Goal: Find specific page/section: Find specific page/section

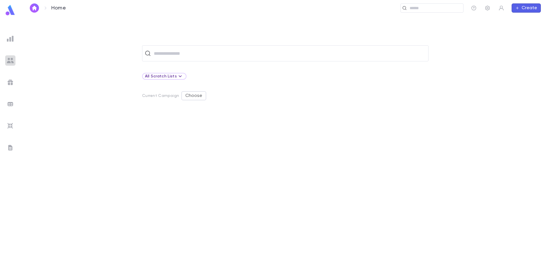
click at [6, 58] on div at bounding box center [10, 60] width 10 height 10
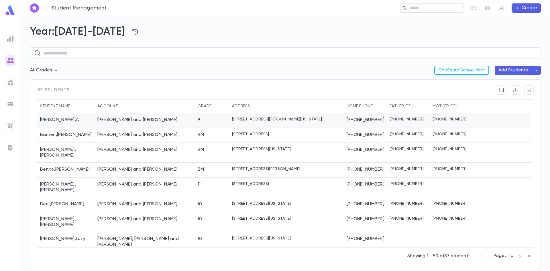
click at [64, 119] on div "Allison , A" at bounding box center [65, 120] width 57 height 15
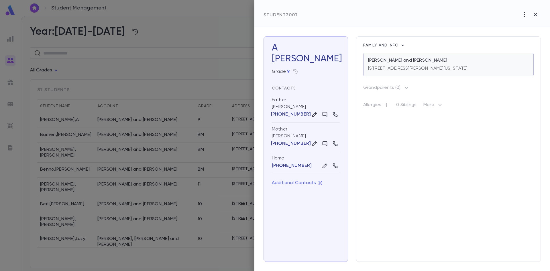
click at [431, 63] on p "Allison, Moishe Aharon and Esty" at bounding box center [407, 61] width 79 height 6
click at [51, 166] on div at bounding box center [275, 135] width 550 height 271
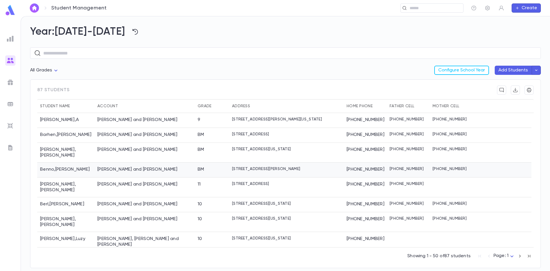
click at [51, 166] on div "Benno , Eliezer" at bounding box center [65, 170] width 57 height 15
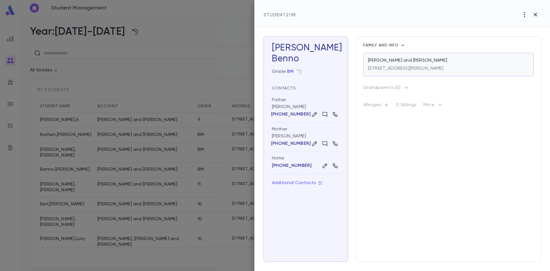
click at [388, 63] on p "[PERSON_NAME] and [PERSON_NAME]" at bounding box center [407, 61] width 79 height 6
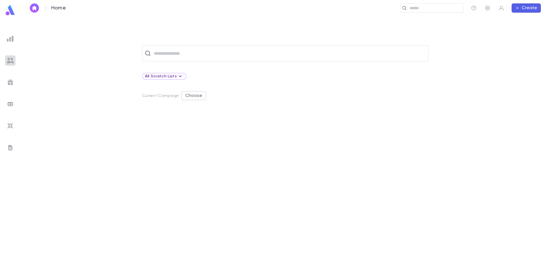
click at [13, 58] on img at bounding box center [10, 60] width 7 height 7
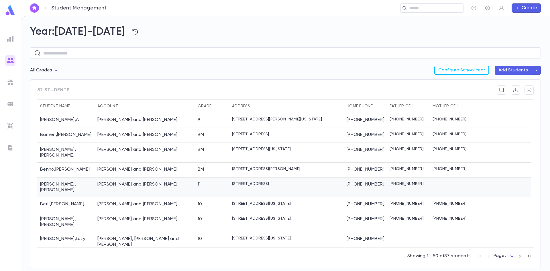
click at [57, 179] on div "Berkowitz , Chaim Yona" at bounding box center [65, 187] width 57 height 20
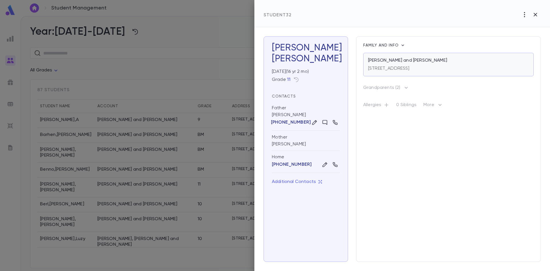
click at [393, 67] on p "[STREET_ADDRESS]" at bounding box center [389, 69] width 42 height 6
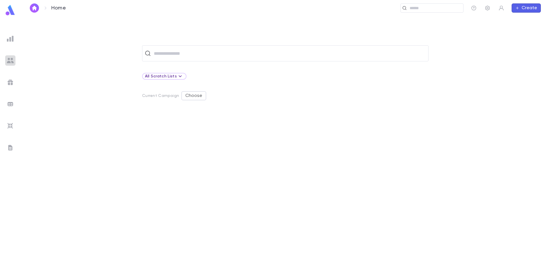
click at [7, 61] on img at bounding box center [10, 60] width 7 height 7
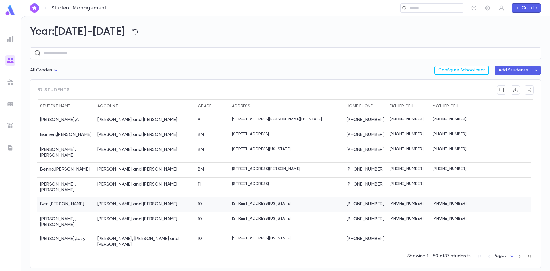
click at [48, 200] on div "Berl , Zelig Leib" at bounding box center [65, 204] width 57 height 15
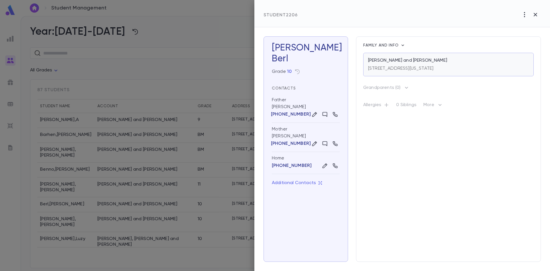
click at [408, 69] on p "451 Park Avenue, Lakewood New Jersey 08701" at bounding box center [400, 69] width 65 height 6
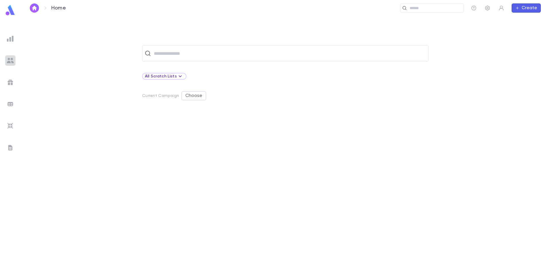
click at [11, 59] on img at bounding box center [10, 60] width 7 height 7
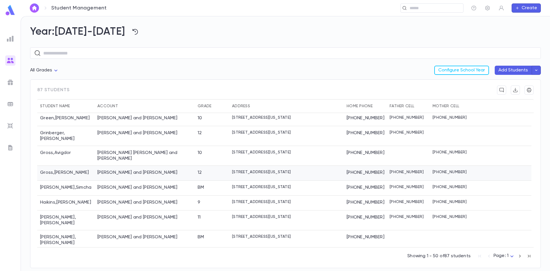
scroll to position [430, 0]
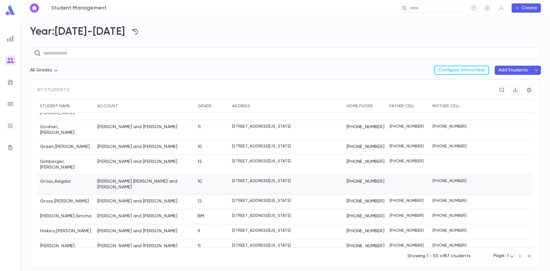
click at [114, 175] on div "Gross, Avrohom Hillel and Shaindy" at bounding box center [145, 185] width 100 height 20
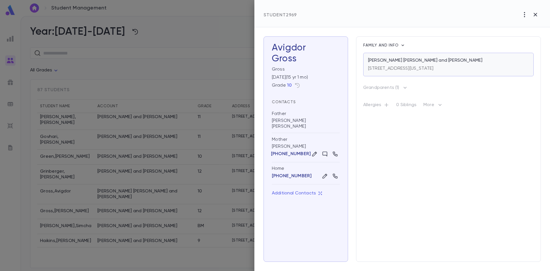
click at [376, 63] on p "Gross, Avrohom Hillel and Shaindy" at bounding box center [425, 61] width 114 height 6
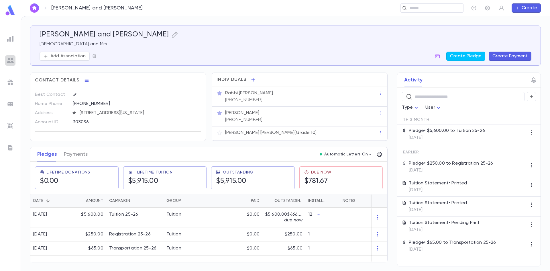
click at [9, 62] on img at bounding box center [10, 60] width 7 height 7
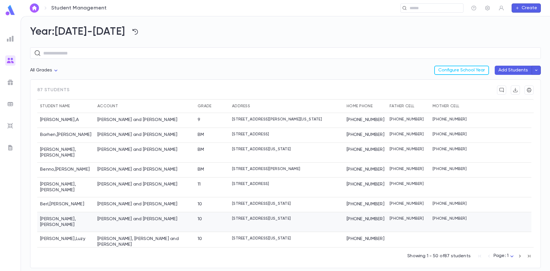
click at [48, 212] on div "Bludman , Naftali Tzvi" at bounding box center [65, 222] width 57 height 20
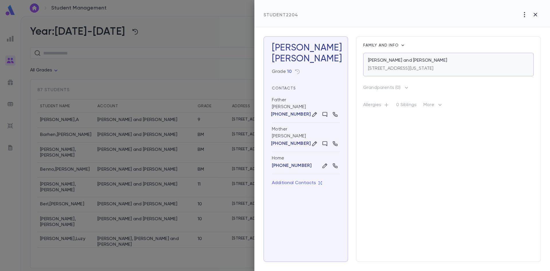
click at [392, 64] on div "[STREET_ADDRESS][US_STATE]" at bounding box center [400, 67] width 65 height 8
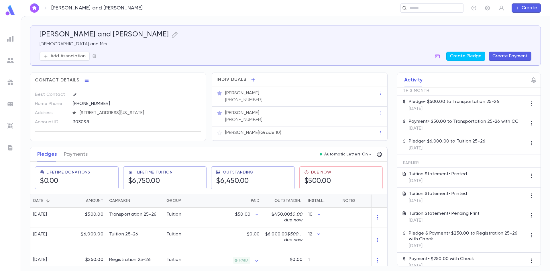
scroll to position [38, 0]
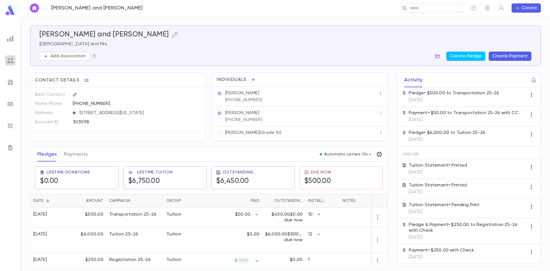
click at [7, 60] on img at bounding box center [10, 60] width 7 height 7
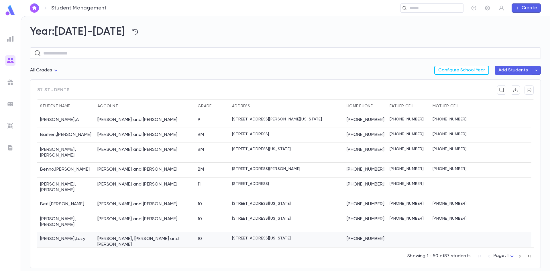
click at [54, 232] on div "Blumenthal , Luzy" at bounding box center [65, 242] width 57 height 20
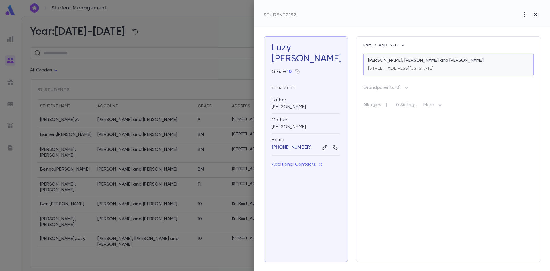
click at [391, 67] on p "[STREET_ADDRESS][US_STATE]" at bounding box center [400, 69] width 65 height 6
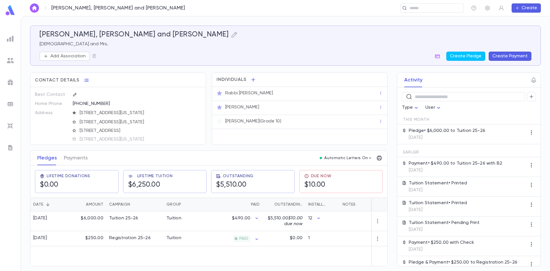
click at [391, 67] on div "[PERSON_NAME], [PERSON_NAME] and [PERSON_NAME] and Mrs. Add Association Create …" at bounding box center [285, 146] width 511 height 241
click at [9, 59] on img at bounding box center [10, 60] width 7 height 7
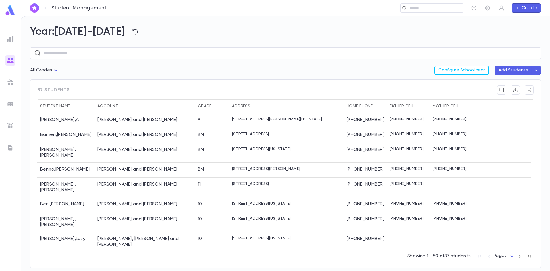
click at [50, 252] on div "[PERSON_NAME]" at bounding box center [65, 262] width 57 height 20
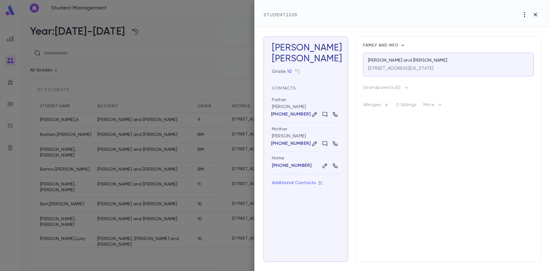
click at [145, 124] on div at bounding box center [275, 135] width 550 height 271
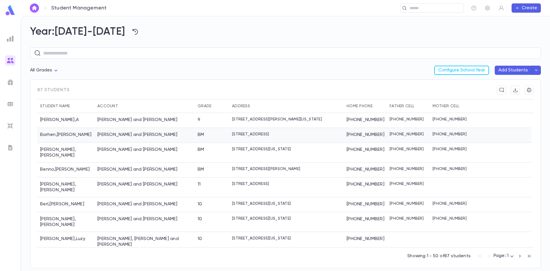
scroll to position [5, 0]
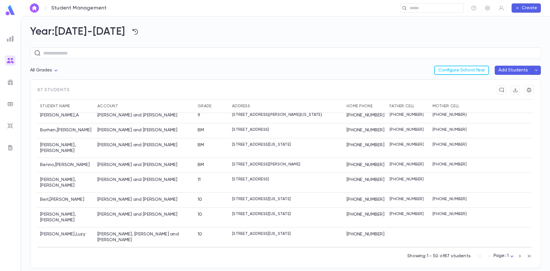
click at [127, 251] on div "[PERSON_NAME] and [PERSON_NAME]" at bounding box center [137, 254] width 80 height 6
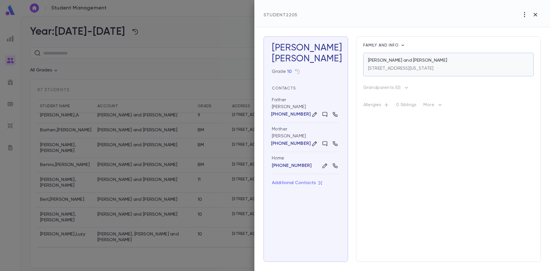
click at [394, 62] on p "[PERSON_NAME] and [PERSON_NAME]" at bounding box center [407, 61] width 79 height 6
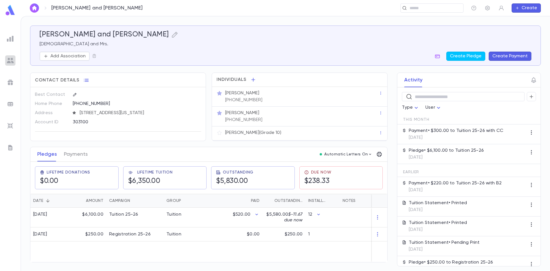
click at [11, 57] on img at bounding box center [10, 60] width 7 height 7
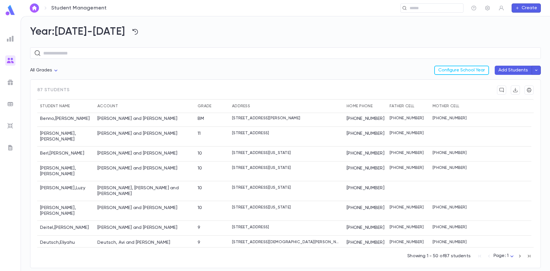
scroll to position [57, 0]
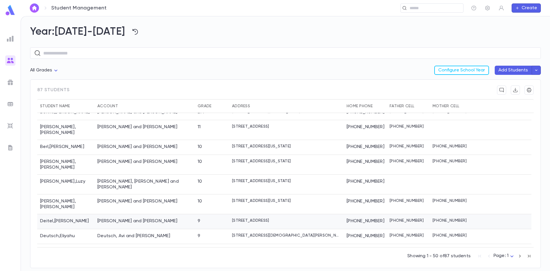
click at [83, 214] on div "Deitel , Shimon" at bounding box center [65, 221] width 57 height 15
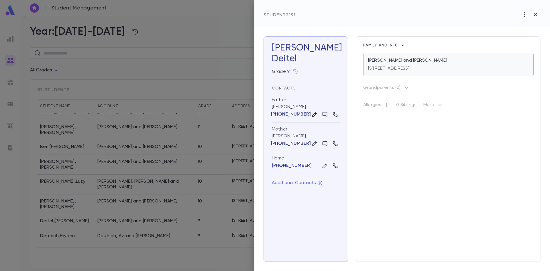
click at [410, 64] on div "[STREET_ADDRESS]" at bounding box center [389, 67] width 42 height 8
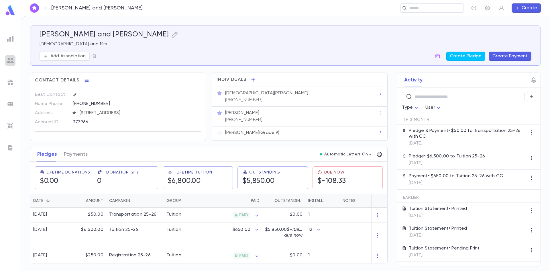
click at [12, 62] on img at bounding box center [10, 60] width 7 height 7
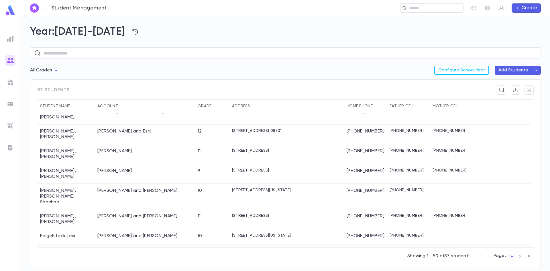
scroll to position [201, 0]
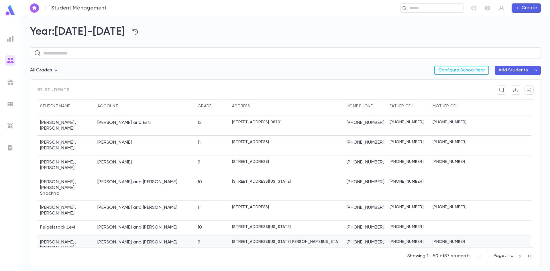
click at [54, 235] on div "[PERSON_NAME]" at bounding box center [65, 245] width 57 height 20
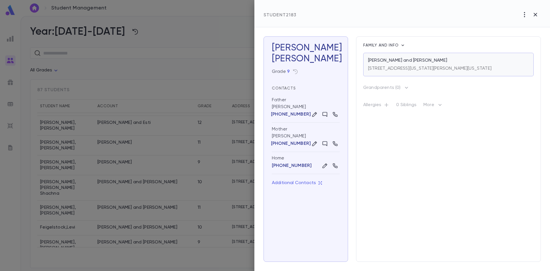
click at [389, 61] on p "[PERSON_NAME] and [PERSON_NAME]" at bounding box center [407, 61] width 79 height 6
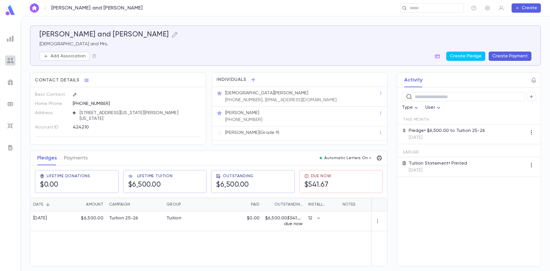
click at [10, 60] on img at bounding box center [10, 60] width 7 height 7
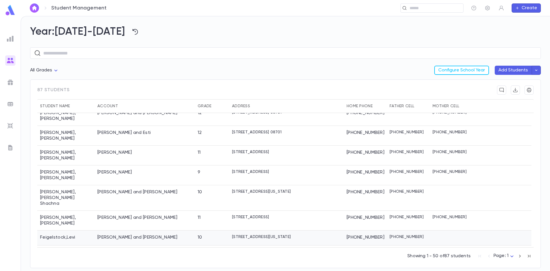
scroll to position [201, 0]
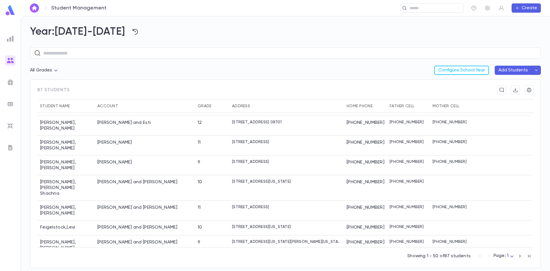
click at [48, 255] on div "Fine , Yaakov Ahron" at bounding box center [65, 262] width 57 height 15
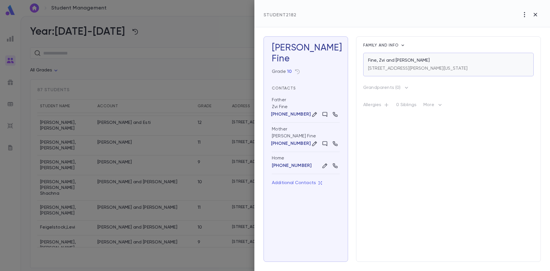
click at [385, 64] on div "[STREET_ADDRESS][PERSON_NAME][US_STATE]" at bounding box center [417, 67] width 99 height 8
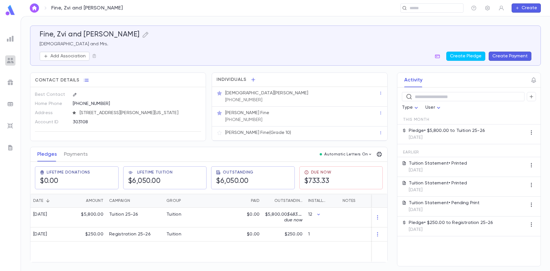
click at [11, 61] on img at bounding box center [10, 60] width 7 height 7
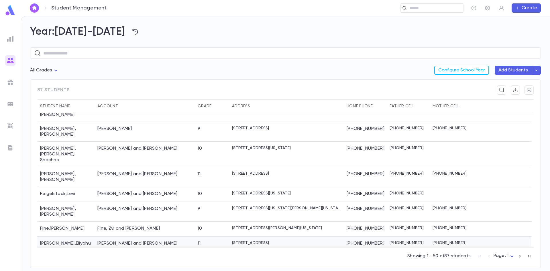
scroll to position [258, 0]
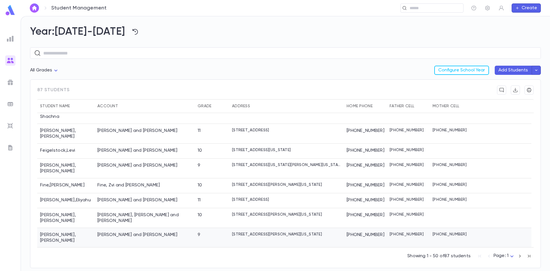
click at [49, 228] on div "Friedlander , Ezriel" at bounding box center [65, 238] width 57 height 20
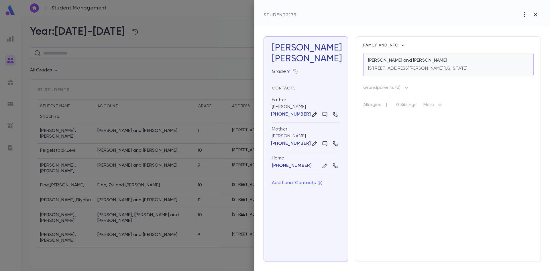
click at [424, 64] on div "[STREET_ADDRESS][PERSON_NAME][US_STATE]" at bounding box center [417, 67] width 99 height 8
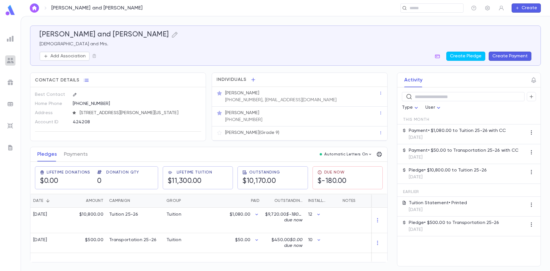
click at [8, 58] on img at bounding box center [10, 60] width 7 height 7
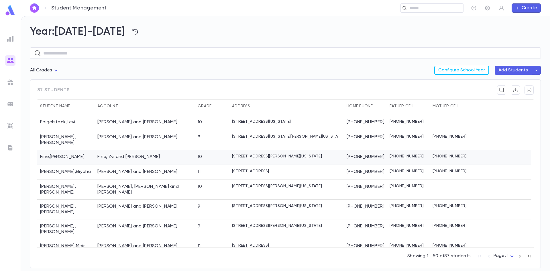
scroll to position [287, 0]
click at [115, 223] on div "[PERSON_NAME] and [PERSON_NAME]" at bounding box center [137, 226] width 80 height 6
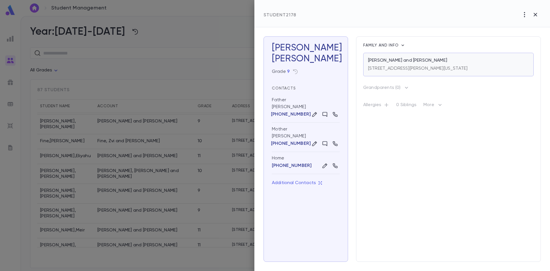
click at [387, 60] on p "[PERSON_NAME] and [PERSON_NAME]" at bounding box center [407, 61] width 79 height 6
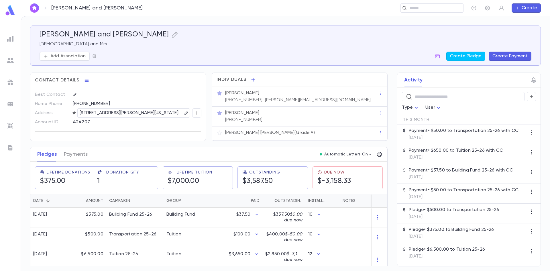
click at [10, 56] on div at bounding box center [10, 60] width 10 height 10
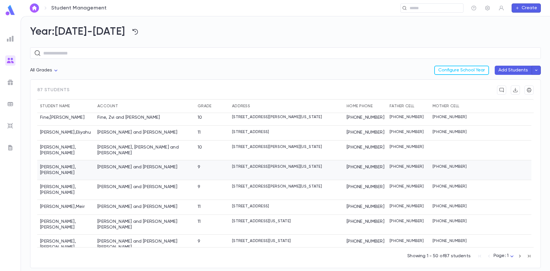
scroll to position [315, 0]
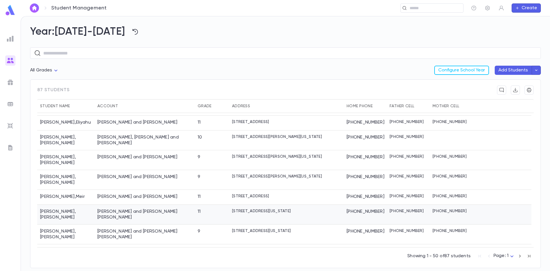
click at [108, 209] on div "[PERSON_NAME] and [PERSON_NAME] [PERSON_NAME]" at bounding box center [144, 214] width 95 height 11
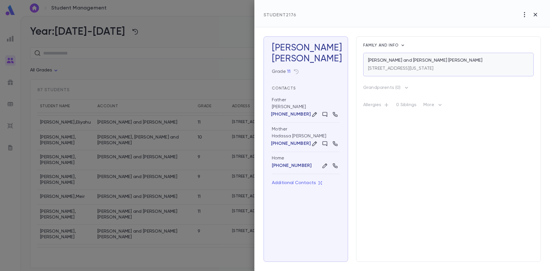
click at [407, 64] on div "[STREET_ADDRESS][US_STATE]" at bounding box center [400, 67] width 65 height 8
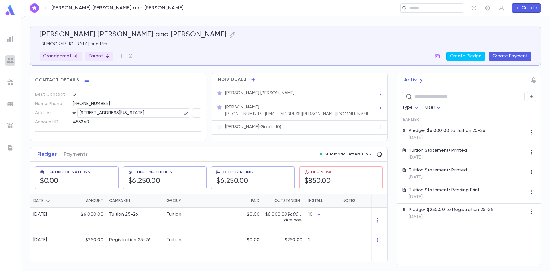
click at [13, 59] on img at bounding box center [10, 60] width 7 height 7
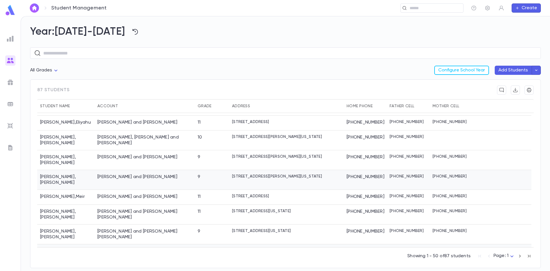
scroll to position [344, 0]
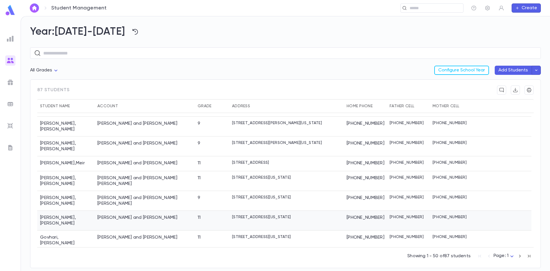
click at [108, 215] on div "[PERSON_NAME] and [PERSON_NAME]" at bounding box center [137, 218] width 80 height 6
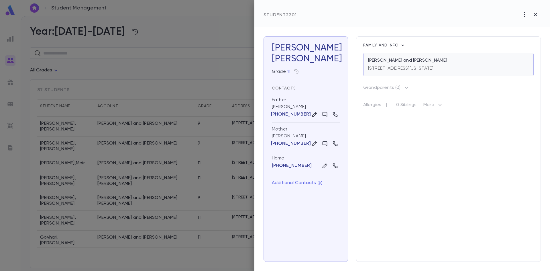
click at [378, 67] on p "[STREET_ADDRESS][US_STATE]" at bounding box center [400, 69] width 65 height 6
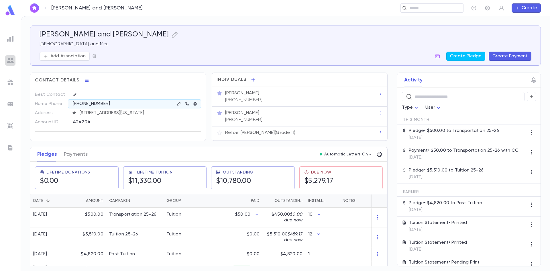
click at [10, 59] on img at bounding box center [10, 60] width 7 height 7
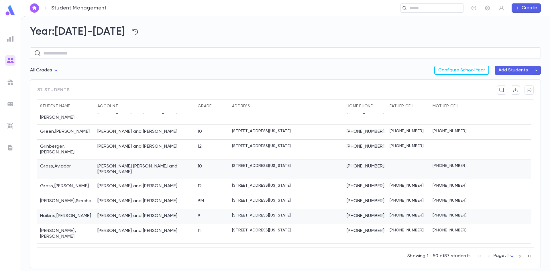
scroll to position [459, 0]
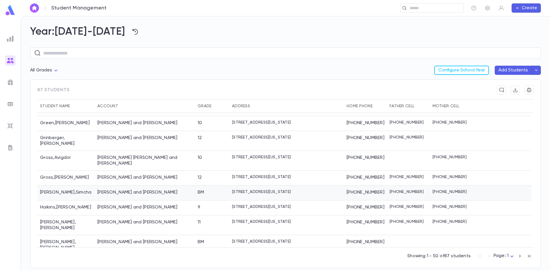
click at [47, 185] on div "[PERSON_NAME]" at bounding box center [65, 192] width 57 height 15
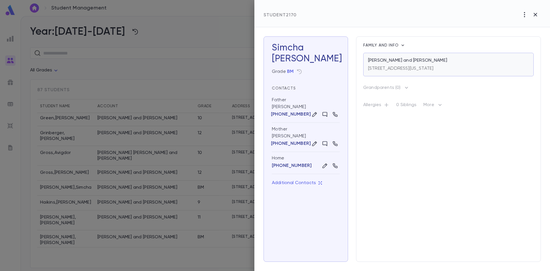
click at [413, 66] on p "[STREET_ADDRESS][US_STATE]" at bounding box center [400, 69] width 65 height 6
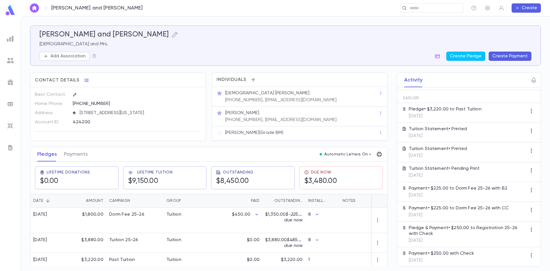
scroll to position [77, 0]
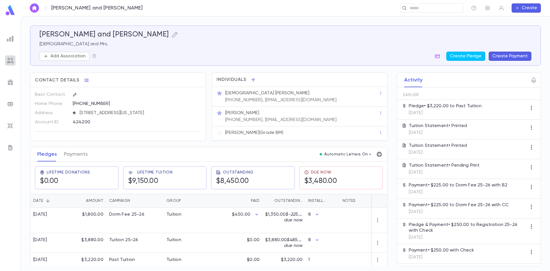
click at [10, 58] on img at bounding box center [10, 60] width 7 height 7
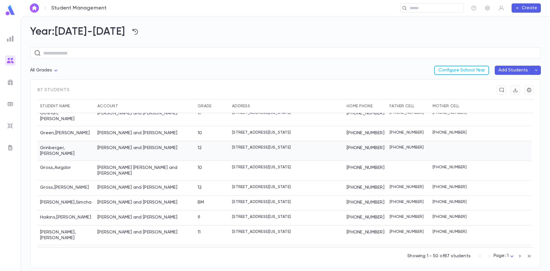
scroll to position [459, 0]
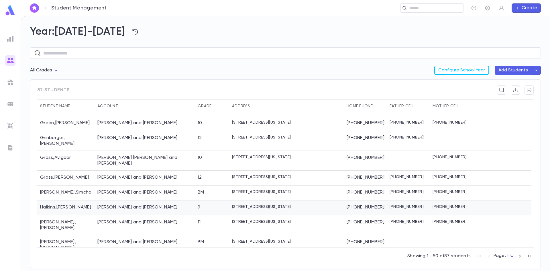
click at [47, 200] on div "[PERSON_NAME] , [PERSON_NAME]" at bounding box center [65, 207] width 57 height 15
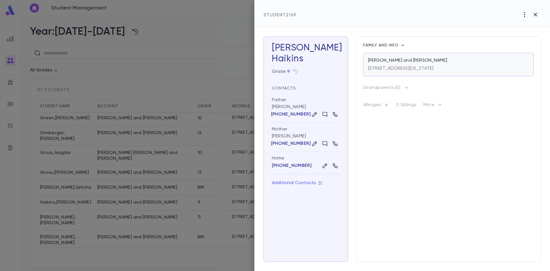
click at [398, 64] on div "[STREET_ADDRESS][US_STATE]" at bounding box center [400, 67] width 65 height 8
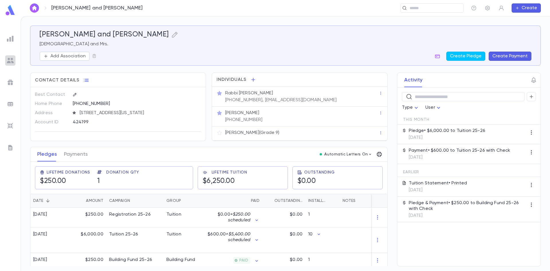
click at [7, 58] on img at bounding box center [10, 60] width 7 height 7
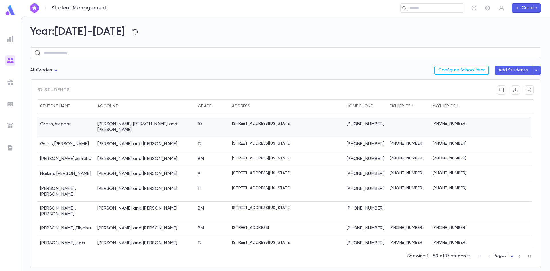
scroll to position [487, 0]
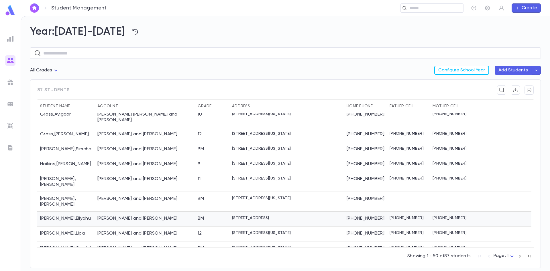
click at [51, 212] on div "[PERSON_NAME]" at bounding box center [65, 219] width 57 height 15
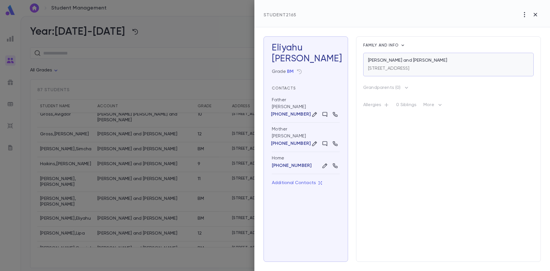
click at [398, 67] on p "[STREET_ADDRESS]" at bounding box center [389, 69] width 42 height 6
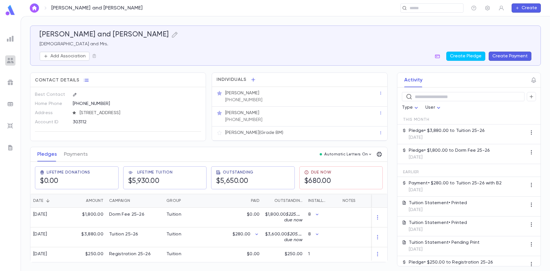
click at [10, 59] on img at bounding box center [10, 60] width 7 height 7
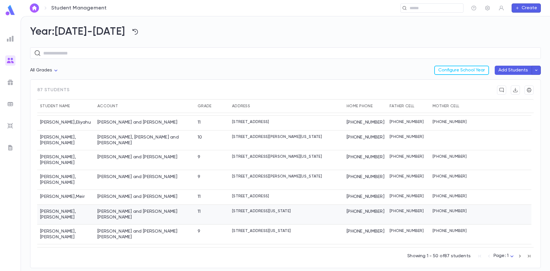
scroll to position [344, 0]
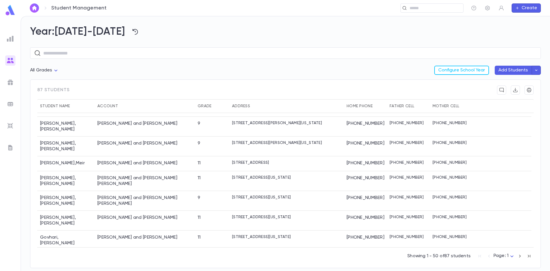
click at [55, 250] on div "Green , Yitzchok Eliyahu" at bounding box center [65, 257] width 57 height 15
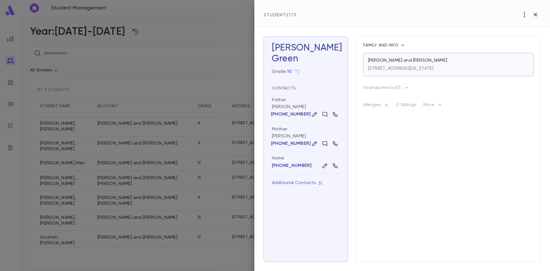
click at [383, 69] on p "[STREET_ADDRESS][US_STATE]" at bounding box center [400, 69] width 65 height 6
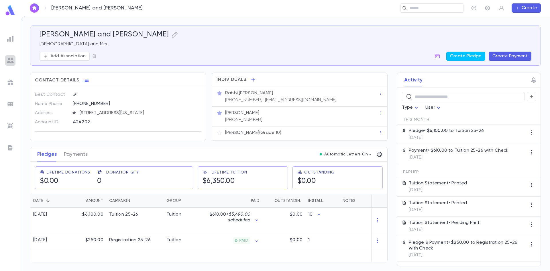
click at [10, 60] on img at bounding box center [10, 60] width 7 height 7
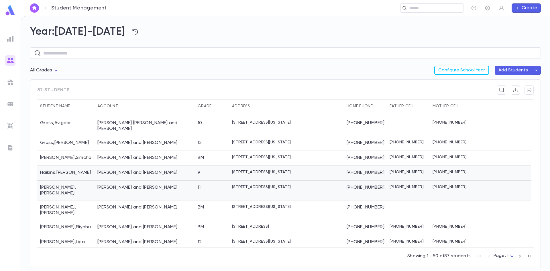
scroll to position [487, 0]
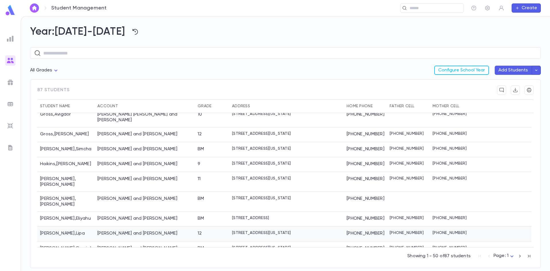
click at [52, 226] on div "Hess , Lipa" at bounding box center [65, 233] width 57 height 15
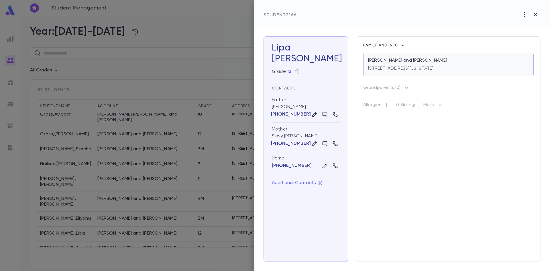
click at [433, 58] on div "[PERSON_NAME] and [PERSON_NAME]" at bounding box center [448, 61] width 161 height 6
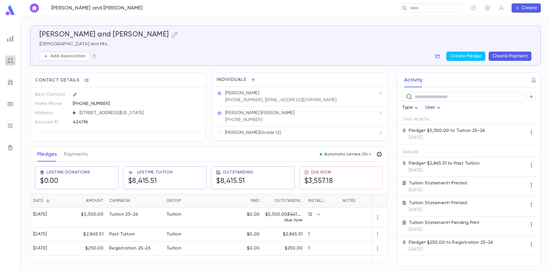
click at [13, 59] on img at bounding box center [10, 60] width 7 height 7
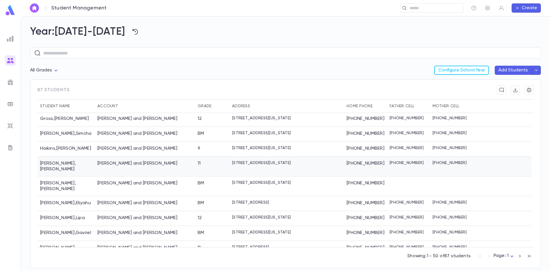
scroll to position [516, 0]
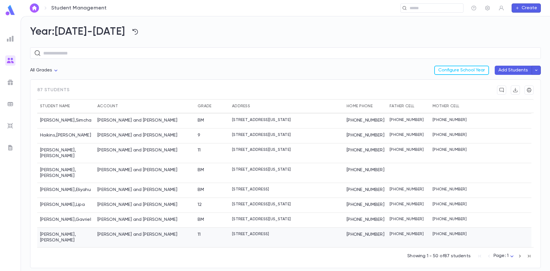
click at [112, 232] on div "[PERSON_NAME] and [PERSON_NAME]" at bounding box center [137, 235] width 80 height 6
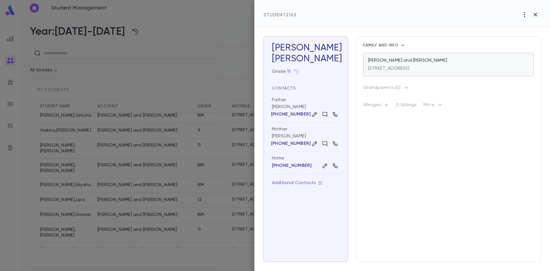
click at [410, 63] on p "[PERSON_NAME] and [PERSON_NAME]" at bounding box center [407, 61] width 79 height 6
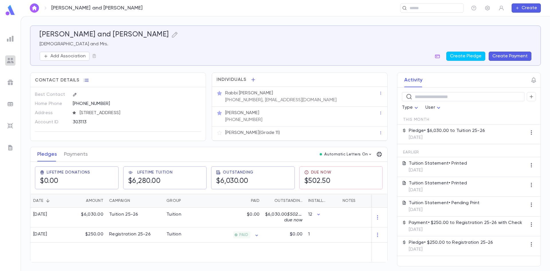
drag, startPoint x: 9, startPoint y: 63, endPoint x: 12, endPoint y: 62, distance: 3.1
click at [10, 63] on img at bounding box center [10, 60] width 7 height 7
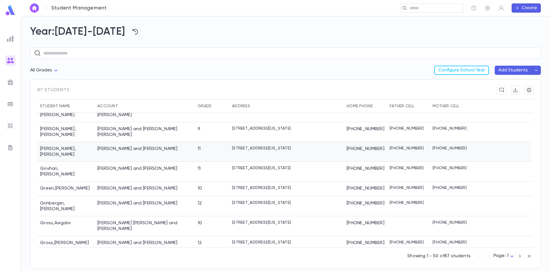
scroll to position [430, 0]
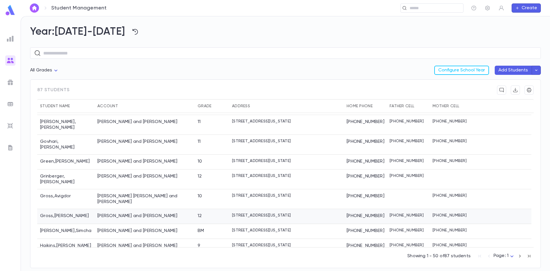
click at [124, 209] on div "[PERSON_NAME] and [PERSON_NAME]" at bounding box center [145, 216] width 100 height 15
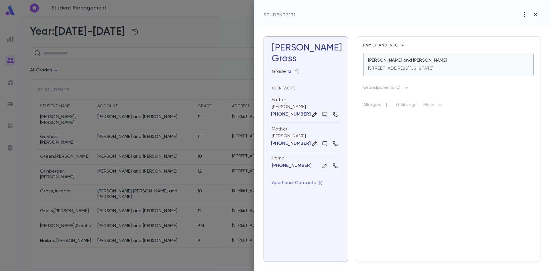
click at [408, 61] on p "[PERSON_NAME] and [PERSON_NAME]" at bounding box center [407, 61] width 79 height 6
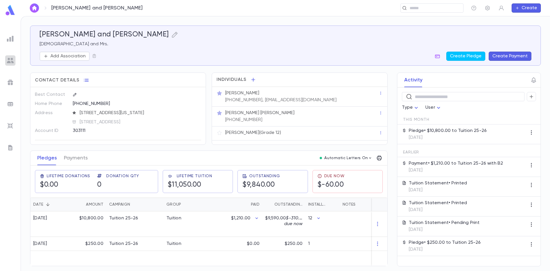
click at [8, 59] on img at bounding box center [10, 60] width 7 height 7
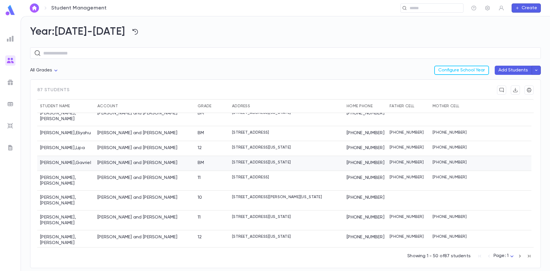
scroll to position [573, 0]
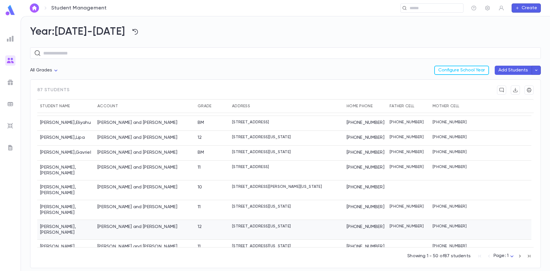
click at [101, 224] on div "[PERSON_NAME] and [PERSON_NAME]" at bounding box center [137, 227] width 80 height 6
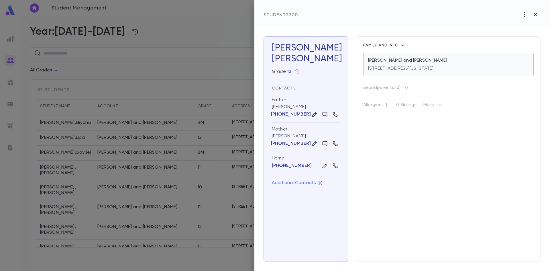
click at [389, 65] on div "243 Coles Way, Lakewood New Jersey 08701" at bounding box center [400, 67] width 65 height 8
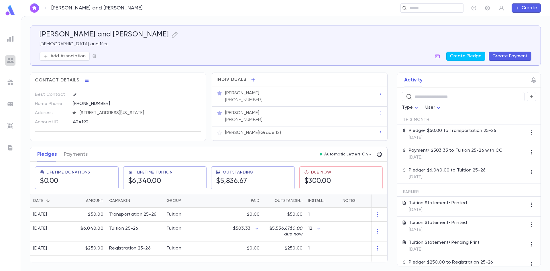
click at [11, 57] on img at bounding box center [10, 60] width 7 height 7
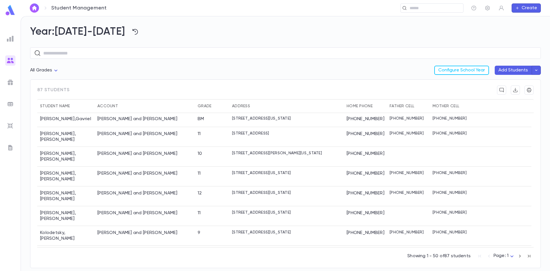
scroll to position [616, 0]
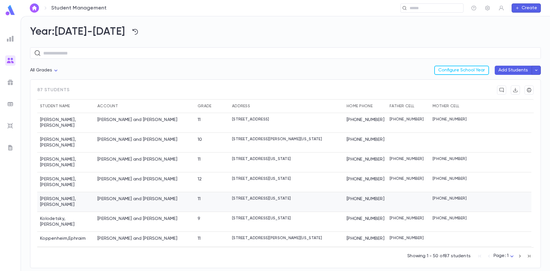
click at [64, 192] on div "Kohn , Chaim Pinchos" at bounding box center [65, 202] width 57 height 20
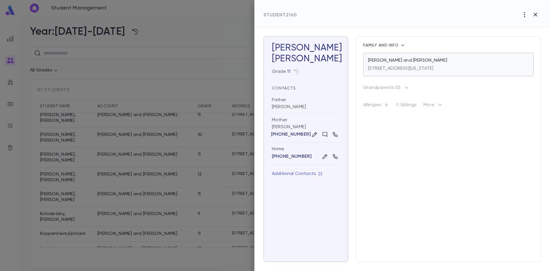
click at [409, 66] on p "[STREET_ADDRESS][US_STATE]" at bounding box center [400, 69] width 65 height 6
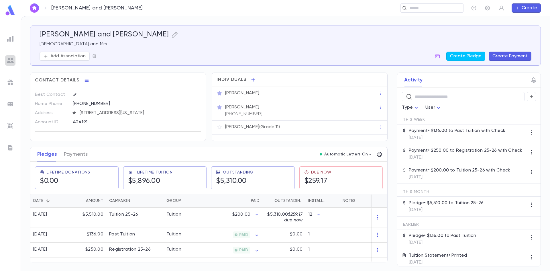
click at [13, 58] on img at bounding box center [10, 60] width 7 height 7
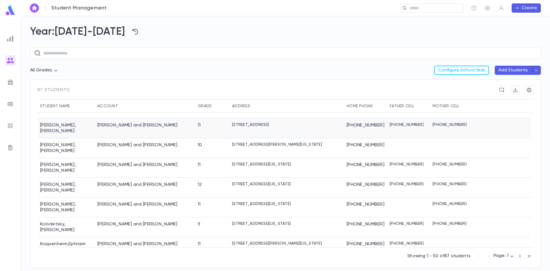
scroll to position [616, 0]
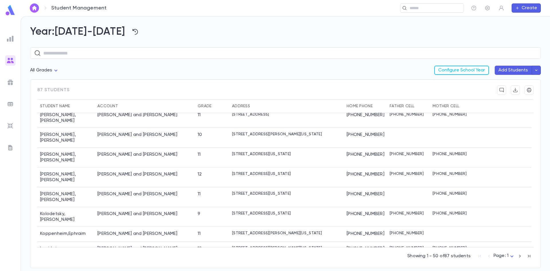
drag, startPoint x: 377, startPoint y: 97, endPoint x: 386, endPoint y: 94, distance: 9.6
click at [379, 97] on div "87 students" at bounding box center [285, 92] width 497 height 14
click at [54, 261] on div "Lebovic , Shloimy" at bounding box center [65, 271] width 57 height 20
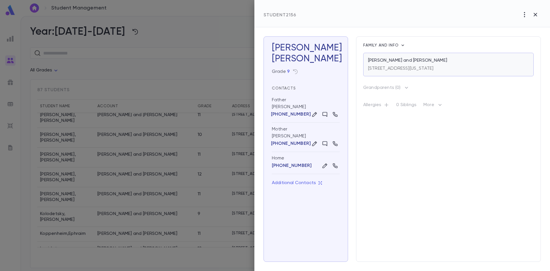
click at [389, 68] on p "[STREET_ADDRESS][US_STATE]" at bounding box center [400, 69] width 65 height 6
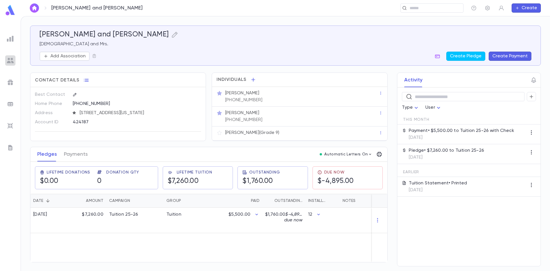
click at [9, 60] on img at bounding box center [10, 60] width 7 height 7
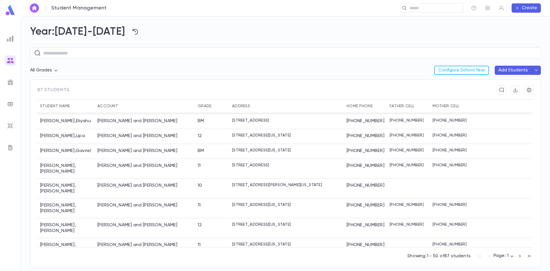
scroll to position [602, 0]
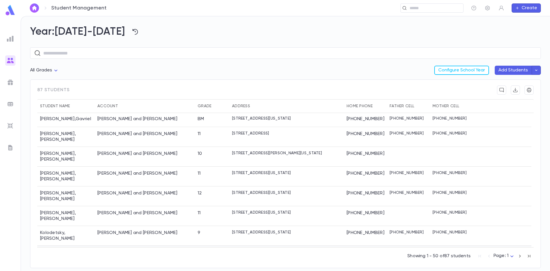
click at [105, 246] on div "[PERSON_NAME] and [PERSON_NAME]" at bounding box center [145, 253] width 100 height 15
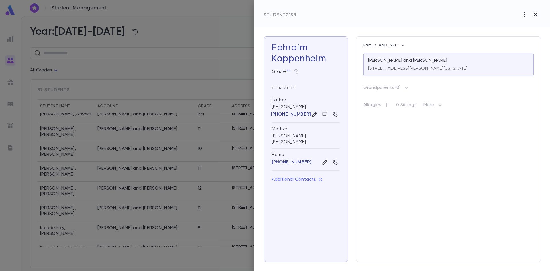
click at [105, 227] on div at bounding box center [275, 135] width 550 height 271
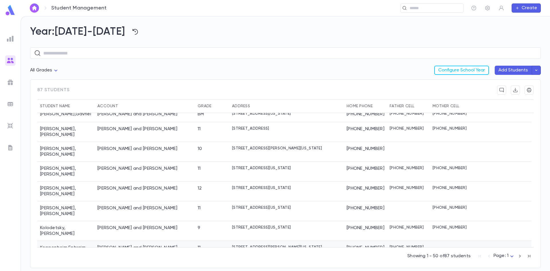
click at [105, 241] on div "[PERSON_NAME] and [PERSON_NAME]" at bounding box center [145, 248] width 100 height 15
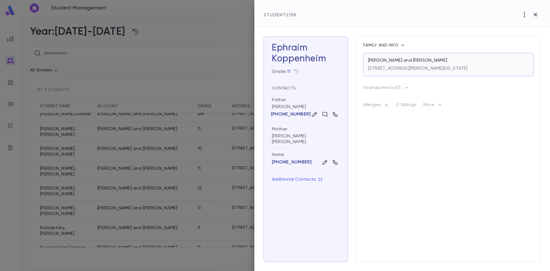
click at [430, 71] on p "1219 Clifton Avenue, Lakewood New Jersey 08701" at bounding box center [417, 69] width 99 height 6
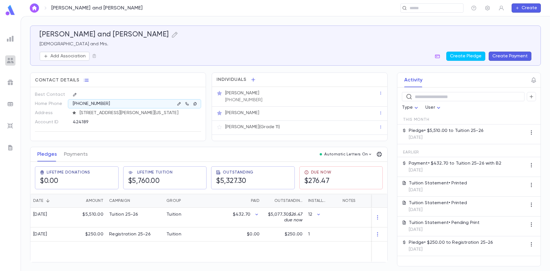
click at [9, 59] on img at bounding box center [10, 60] width 7 height 7
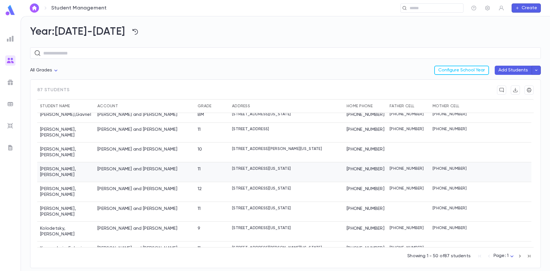
scroll to position [616, 0]
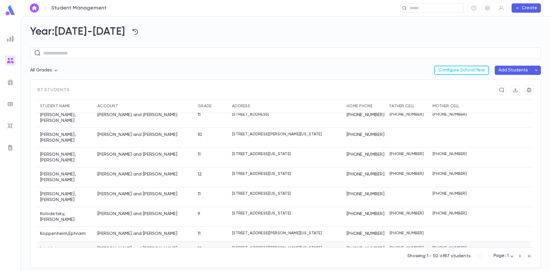
click at [131, 246] on div "Lapidot, Yoel and Dubby" at bounding box center [137, 249] width 80 height 6
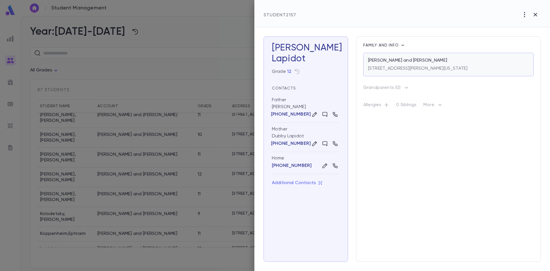
click at [390, 69] on p "31 Flannery Avenue, Lakewood New Jersey 08701" at bounding box center [417, 69] width 99 height 6
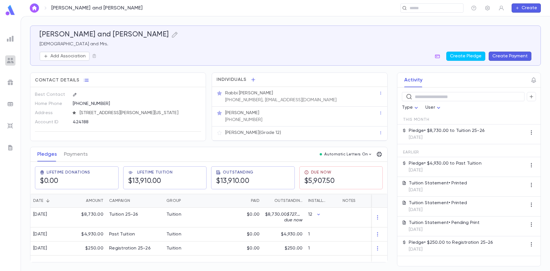
click at [11, 62] on img at bounding box center [10, 60] width 7 height 7
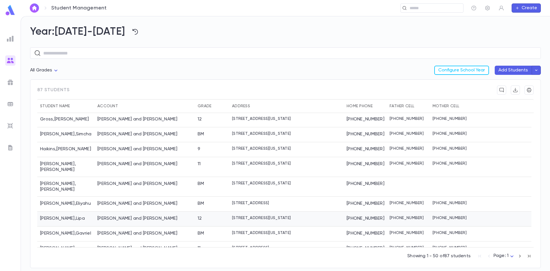
scroll to position [516, 0]
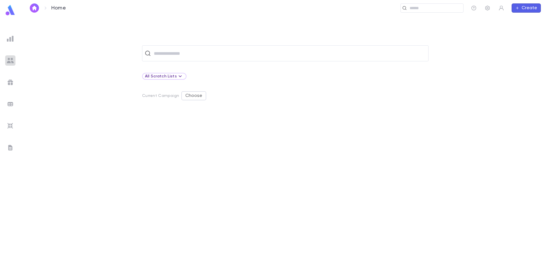
click at [11, 60] on img at bounding box center [10, 60] width 7 height 7
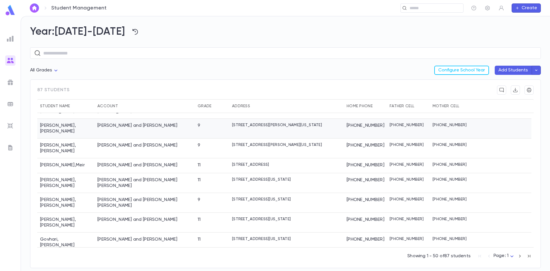
scroll to position [344, 0]
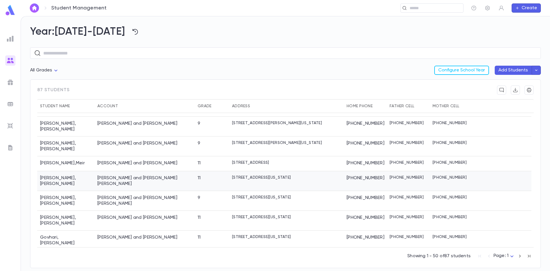
click at [102, 175] on div "[PERSON_NAME] and [PERSON_NAME] [PERSON_NAME]" at bounding box center [144, 180] width 95 height 11
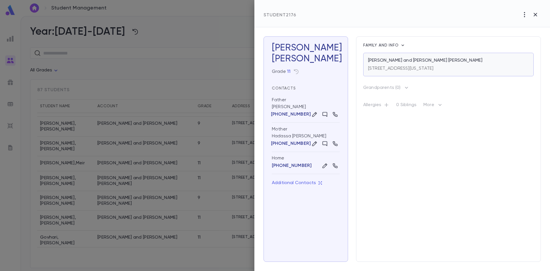
click at [433, 64] on div "356 East County Line Road, Lakewood New Jersey 08701" at bounding box center [400, 67] width 65 height 8
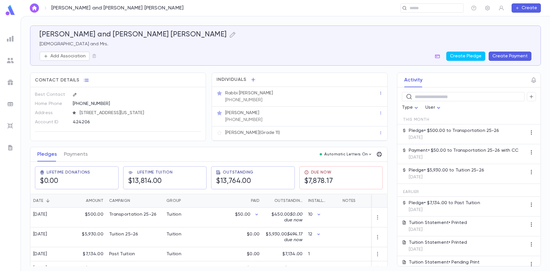
click at [379, 93] on icon "button" at bounding box center [381, 93] width 4 height 4
click at [357, 94] on div at bounding box center [275, 135] width 550 height 271
click at [260, 94] on p "Rabbi [PERSON_NAME]" at bounding box center [249, 93] width 48 height 6
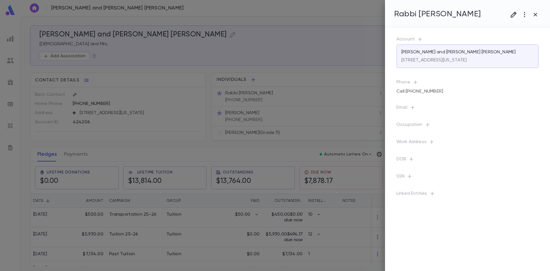
click at [516, 14] on icon "button" at bounding box center [514, 15] width 6 height 6
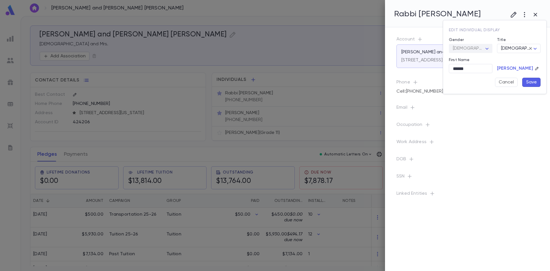
click at [498, 115] on div at bounding box center [275, 135] width 550 height 271
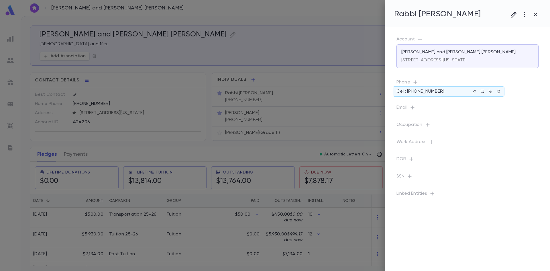
click at [418, 92] on p "Cell: [PHONE_NUMBER]" at bounding box center [421, 92] width 48 height 6
click at [475, 89] on button "button" at bounding box center [474, 91] width 7 height 7
drag, startPoint x: 483, startPoint y: 115, endPoint x: 520, endPoint y: 115, distance: 37.0
click at [520, 115] on input "**********" at bounding box center [513, 117] width 62 height 9
paste input "tel"
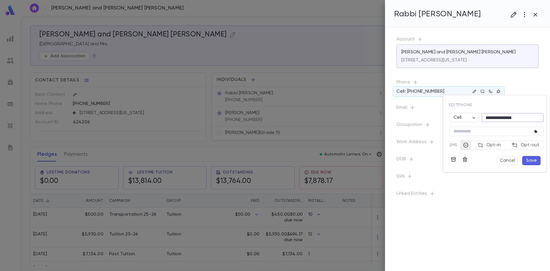
type input "**********"
click at [533, 161] on button "Save" at bounding box center [532, 160] width 18 height 9
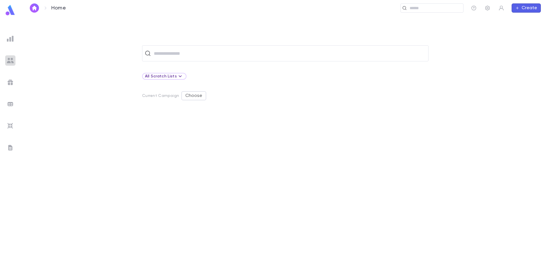
click at [9, 60] on img at bounding box center [10, 60] width 7 height 7
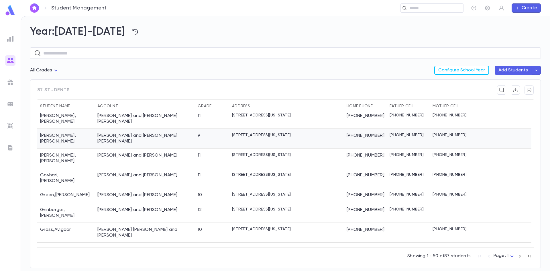
scroll to position [373, 0]
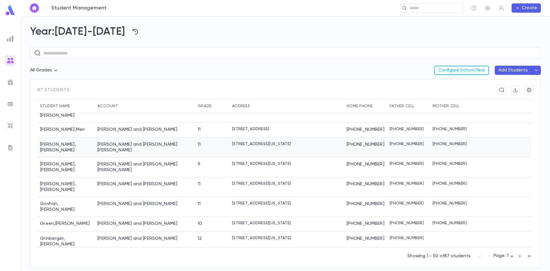
click at [135, 142] on div "Goldblatt, Shlomo and Hadassa Leah" at bounding box center [144, 147] width 95 height 11
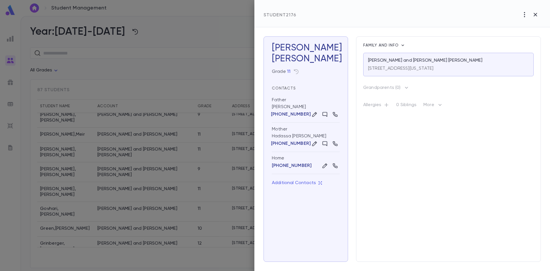
click at [67, 85] on div at bounding box center [275, 135] width 550 height 271
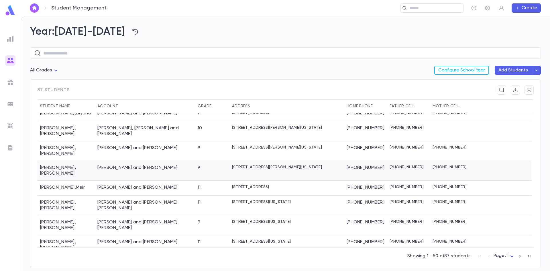
click at [72, 132] on div "Feldman , Naftali Feldman, Zvi and Shulamis 9 245 Delaware Trail, Jackson New J…" at bounding box center [284, 208] width 494 height 272
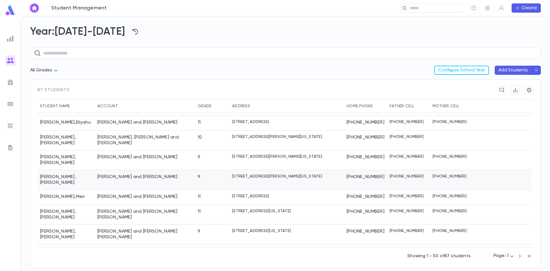
click at [170, 170] on div "Gendelman, Avrohom Tzvi and Malkie" at bounding box center [145, 180] width 100 height 20
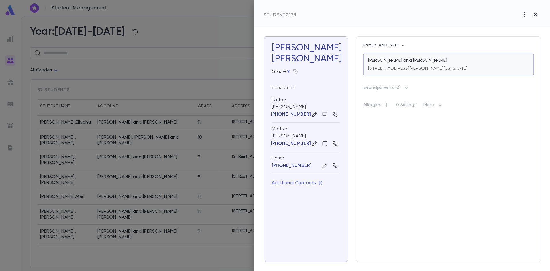
click at [469, 68] on div "3 Rivka Lane, Lakewood New Jersey 08701" at bounding box center [448, 67] width 161 height 8
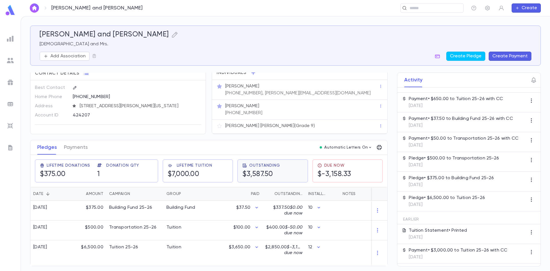
scroll to position [9, 0]
